Goal: Task Accomplishment & Management: Manage account settings

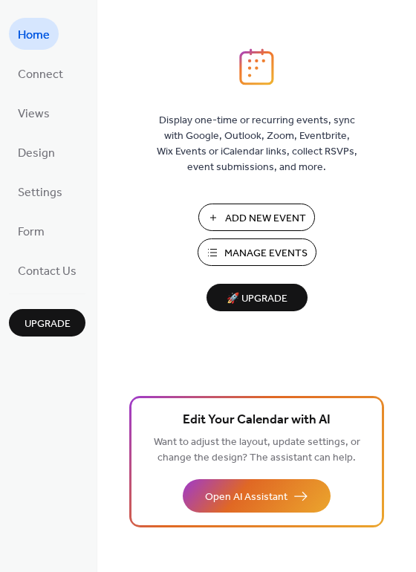
click at [248, 217] on span "Add New Event" at bounding box center [265, 219] width 81 height 16
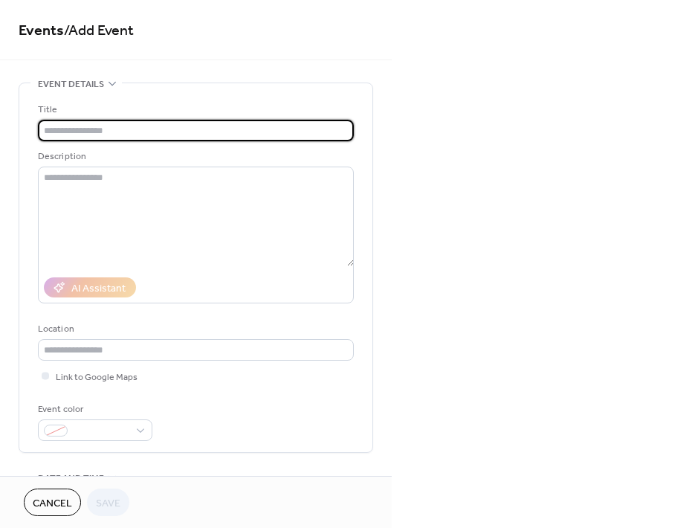
click at [68, 129] on input "text" at bounding box center [196, 131] width 316 height 22
type input "*"
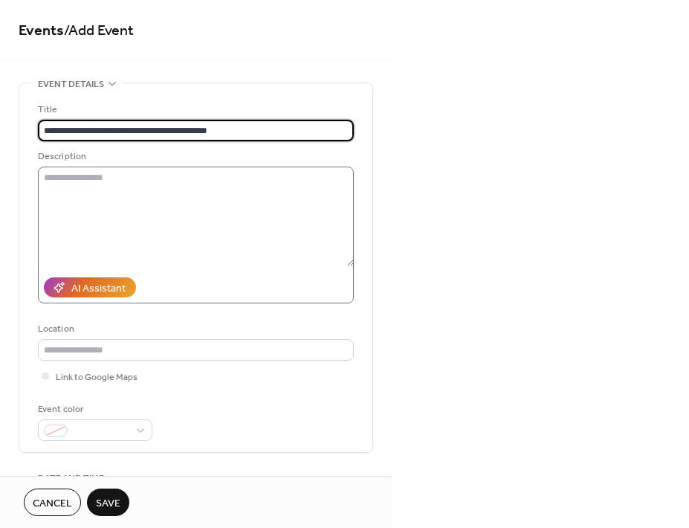
type input "**********"
click at [71, 183] on textarea at bounding box center [196, 217] width 316 height 100
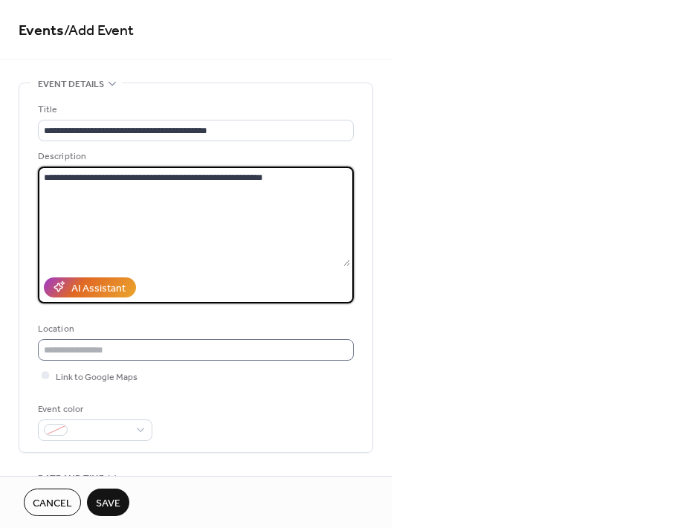
type textarea "**********"
click at [82, 341] on input "text" at bounding box center [196, 350] width 316 height 22
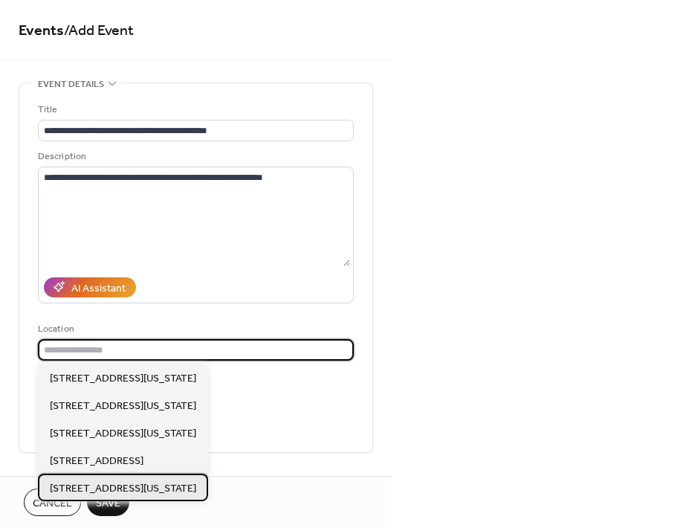
click at [79, 489] on span "928 E. 124th Avenue, Unit B, Tampa, Florida 33612" at bounding box center [123, 488] width 146 height 16
type input "**********"
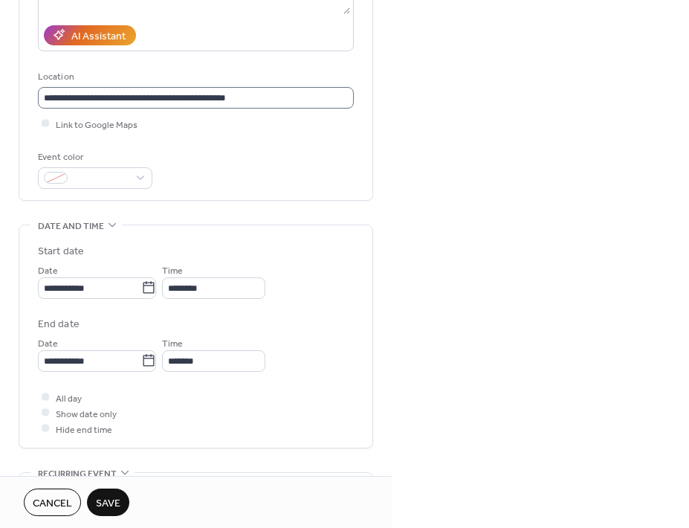
scroll to position [259, 0]
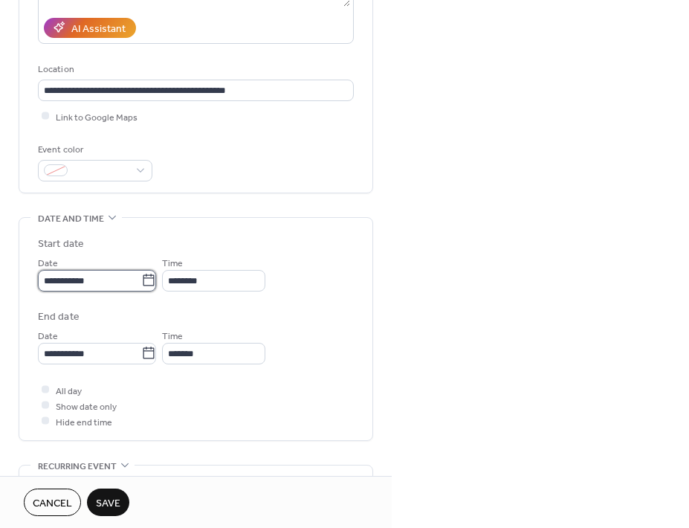
click at [101, 288] on input "**********" at bounding box center [89, 281] width 103 height 22
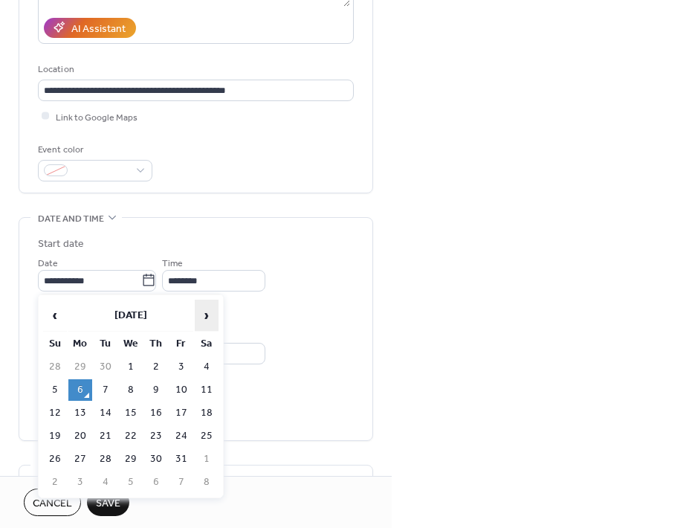
click at [202, 309] on span "›" at bounding box center [207, 315] width 22 height 30
click at [49, 439] on td "16" at bounding box center [55, 436] width 24 height 22
type input "**********"
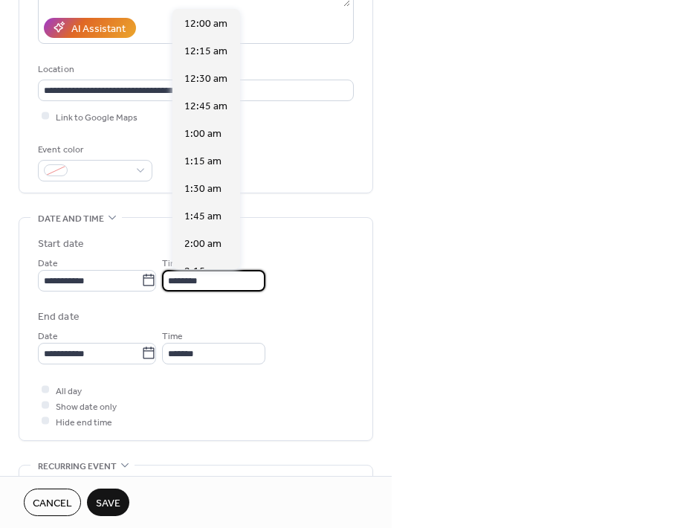
click at [207, 283] on input "********" at bounding box center [213, 281] width 103 height 22
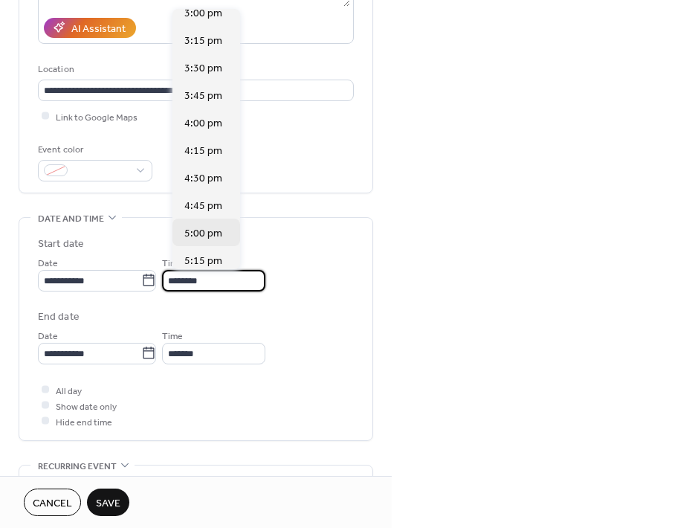
scroll to position [1662, 0]
click at [203, 229] on span "5:00 pm" at bounding box center [203, 233] width 38 height 16
type input "*******"
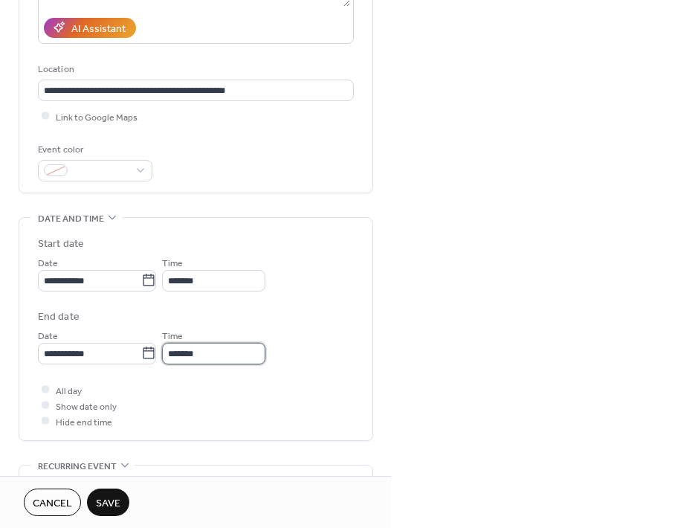
click at [204, 355] on input "*******" at bounding box center [213, 354] width 103 height 22
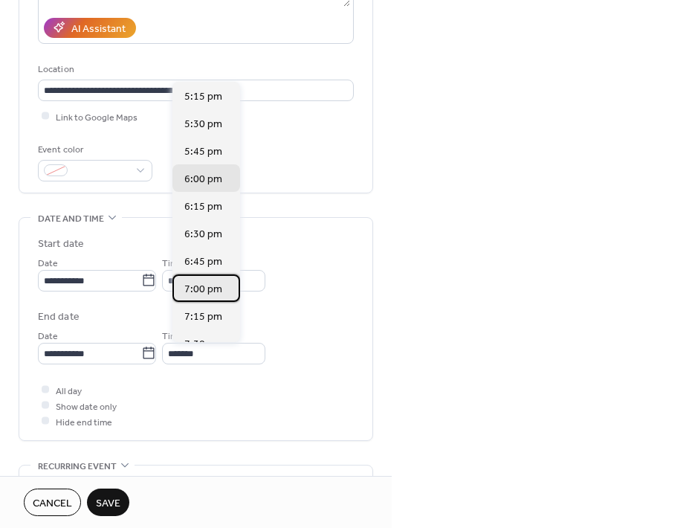
click at [197, 297] on span "7:00 pm" at bounding box center [203, 290] width 38 height 16
type input "*******"
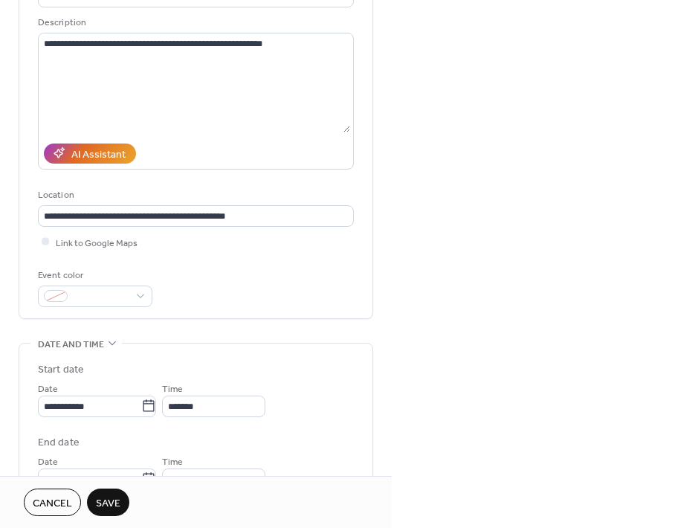
scroll to position [116, 0]
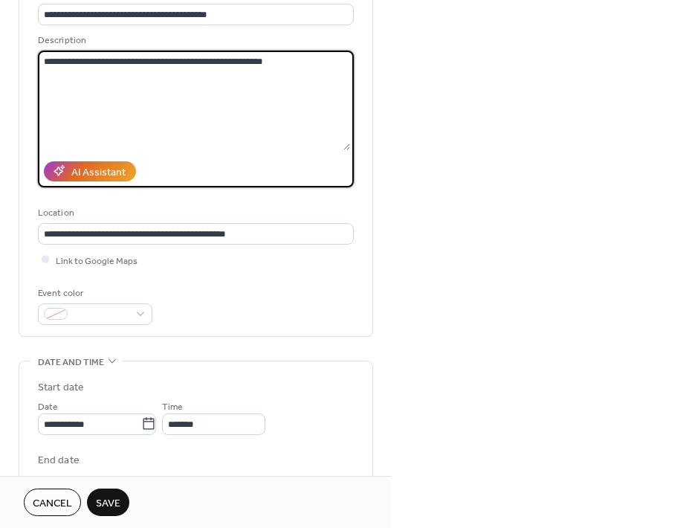
click at [261, 84] on textarea "**********" at bounding box center [194, 101] width 312 height 100
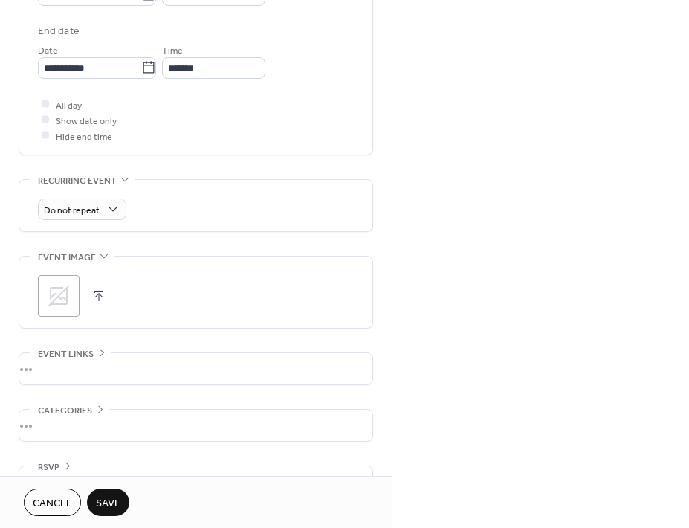
scroll to position [582, 0]
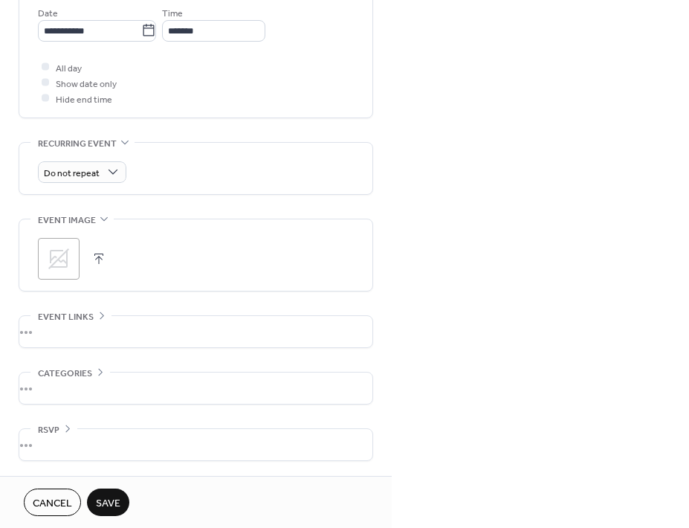
click at [60, 268] on icon at bounding box center [59, 259] width 24 height 24
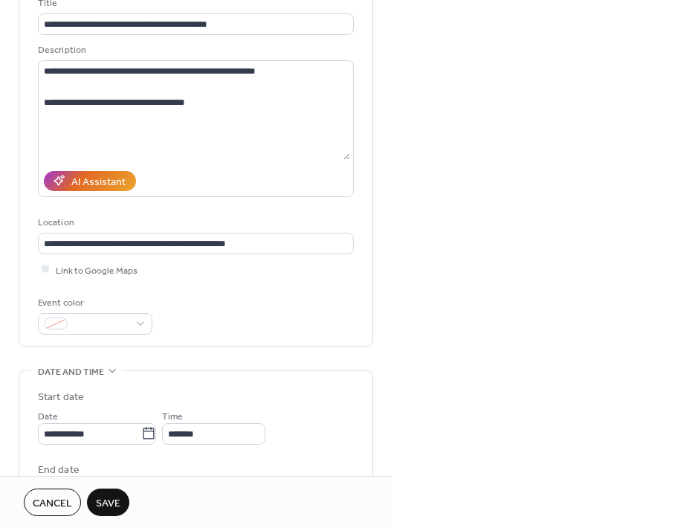
scroll to position [104, 0]
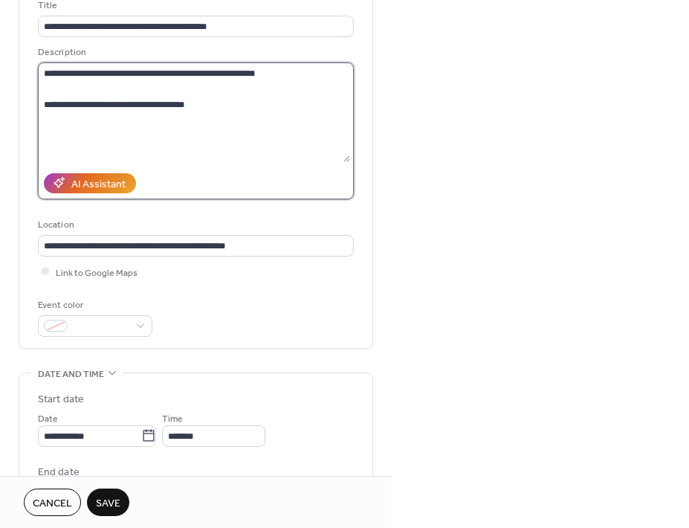
click at [210, 97] on textarea "**********" at bounding box center [194, 112] width 312 height 100
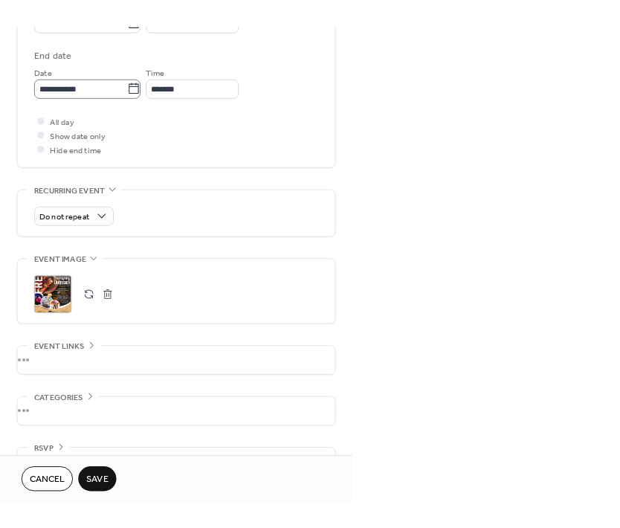
scroll to position [582, 0]
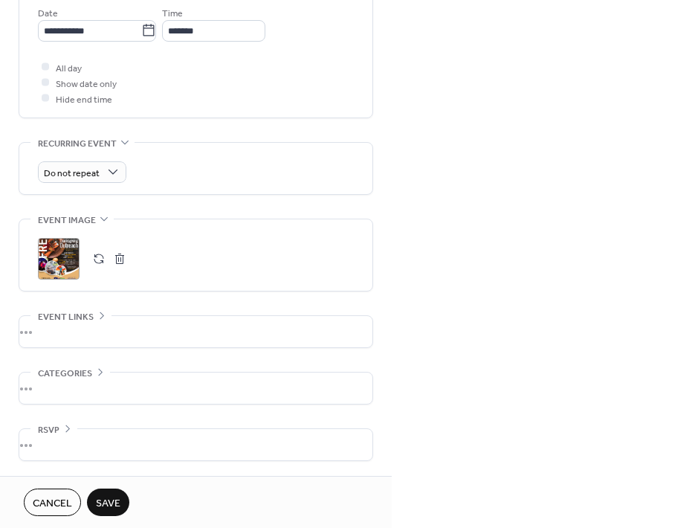
type textarea "**********"
click at [112, 496] on span "Save" at bounding box center [108, 504] width 25 height 16
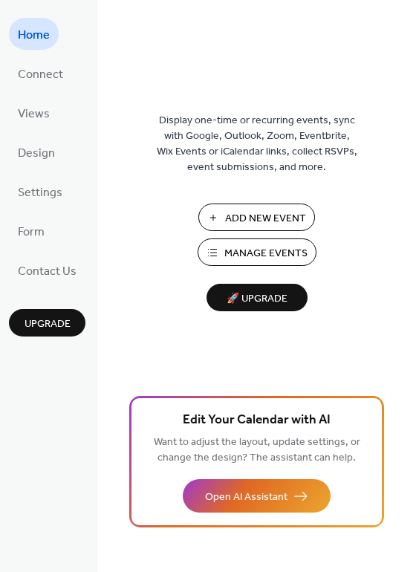
click at [256, 254] on span "Manage Events" at bounding box center [266, 254] width 83 height 16
click at [40, 195] on span "Settings" at bounding box center [40, 192] width 45 height 23
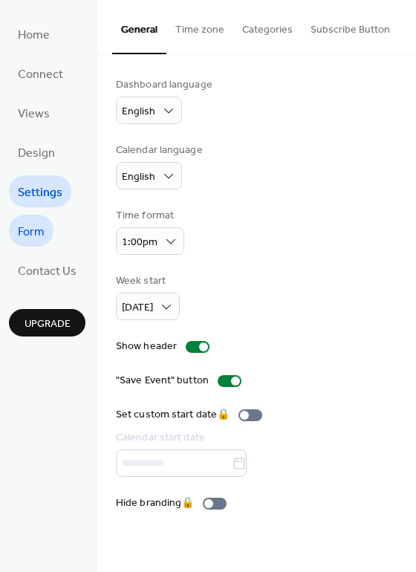
click at [32, 227] on span "Form" at bounding box center [31, 232] width 27 height 23
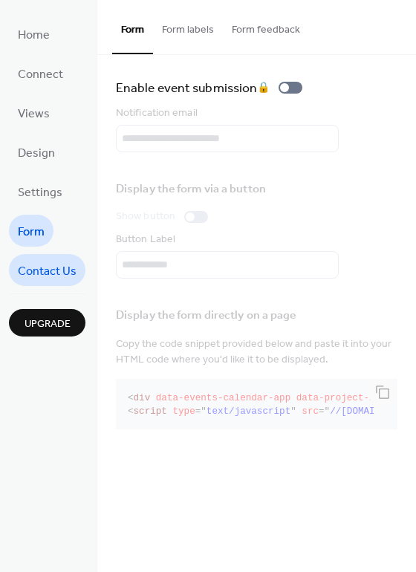
click at [34, 263] on span "Contact Us" at bounding box center [47, 271] width 59 height 23
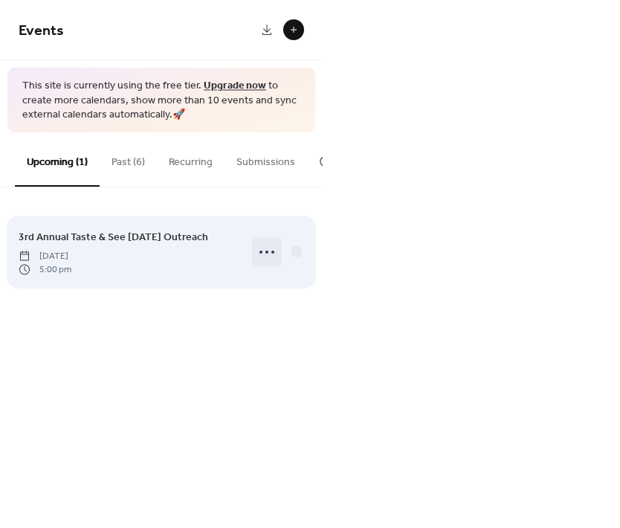
click at [268, 254] on circle at bounding box center [266, 252] width 3 height 3
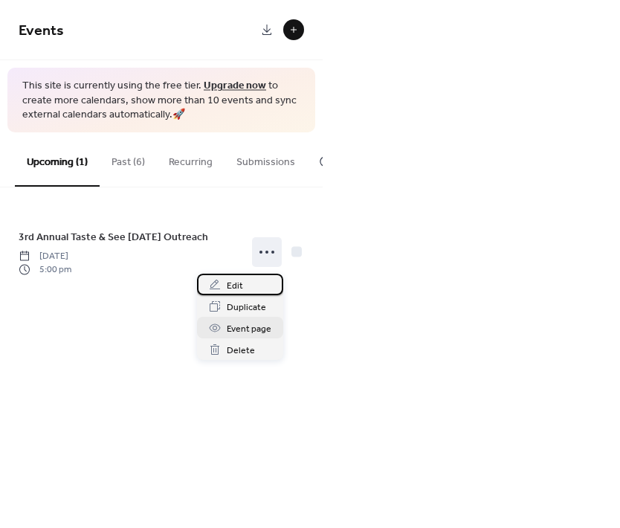
drag, startPoint x: 236, startPoint y: 277, endPoint x: 236, endPoint y: 326, distance: 49.1
click at [236, 326] on div "Edit Duplicate Event page Delete" at bounding box center [240, 317] width 86 height 86
click at [236, 326] on span "Event page" at bounding box center [249, 329] width 45 height 16
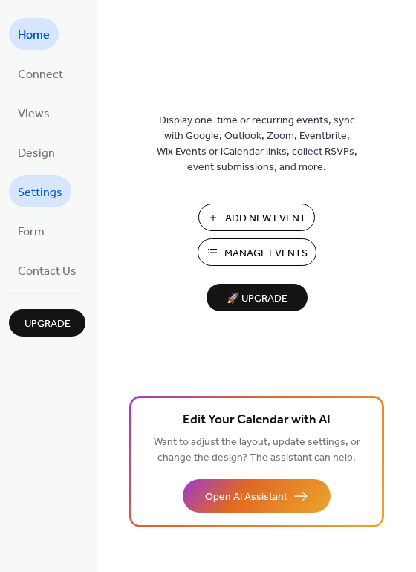
click at [29, 175] on link "Settings" at bounding box center [40, 191] width 62 height 32
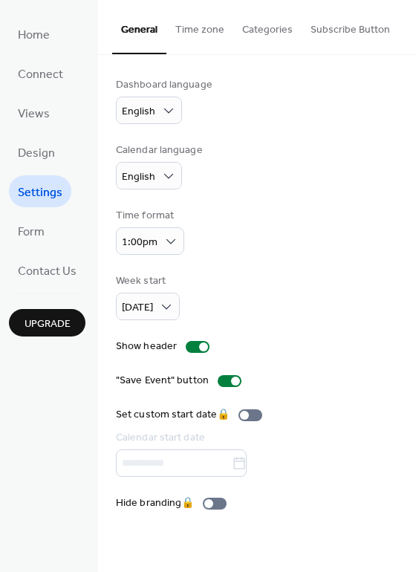
click at [209, 27] on button "Time zone" at bounding box center [200, 26] width 67 height 53
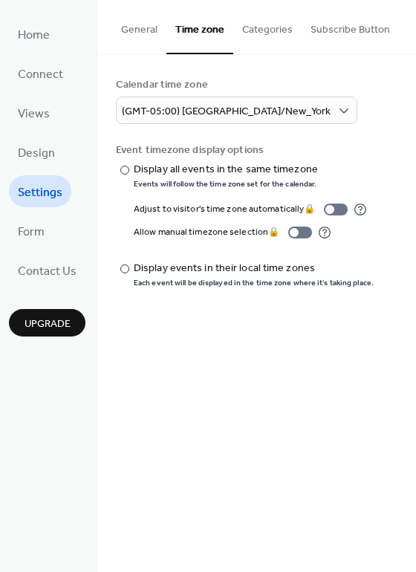
click at [272, 29] on button "Categories" at bounding box center [267, 26] width 68 height 53
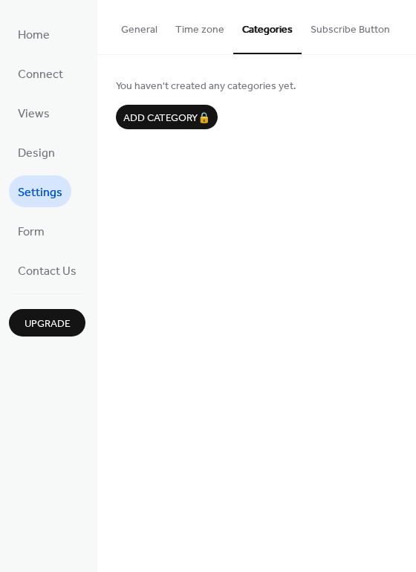
click at [349, 16] on button "Subscribe Button" at bounding box center [350, 26] width 97 height 53
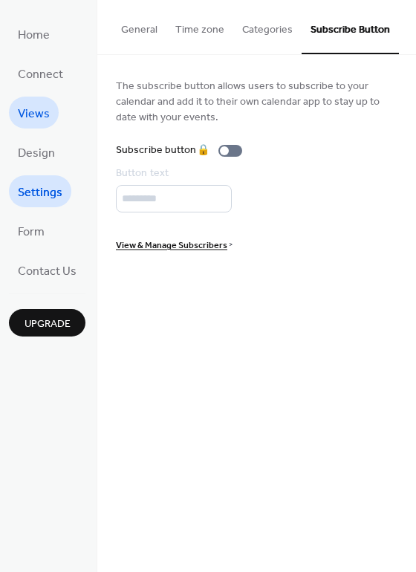
click at [37, 105] on span "Views" at bounding box center [34, 114] width 32 height 23
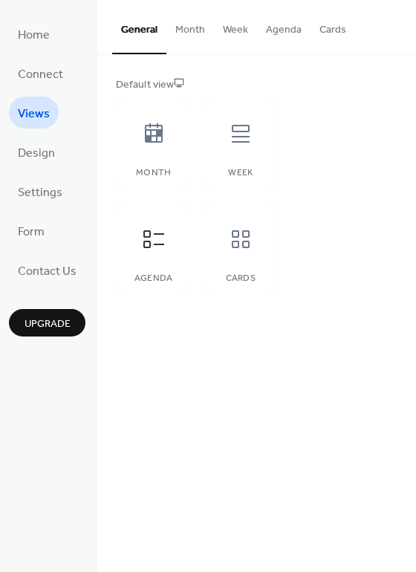
click at [178, 31] on button "Month" at bounding box center [191, 26] width 48 height 53
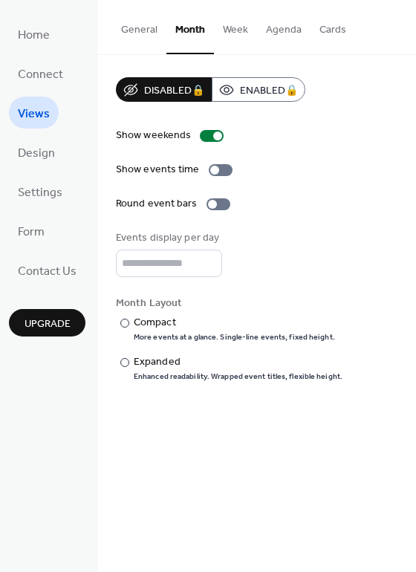
click at [145, 25] on button "General" at bounding box center [139, 26] width 54 height 53
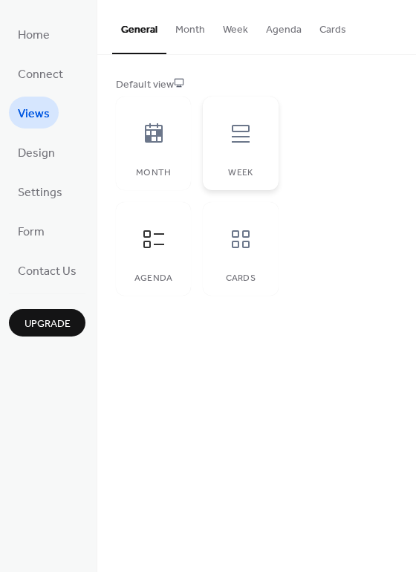
click at [250, 135] on icon at bounding box center [241, 134] width 24 height 24
click at [174, 261] on div "Agenda" at bounding box center [153, 249] width 75 height 94
click at [240, 30] on button "Week" at bounding box center [235, 26] width 43 height 53
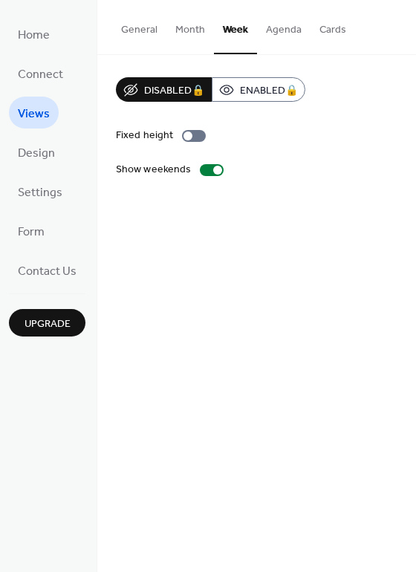
click at [271, 31] on button "Agenda" at bounding box center [284, 26] width 54 height 53
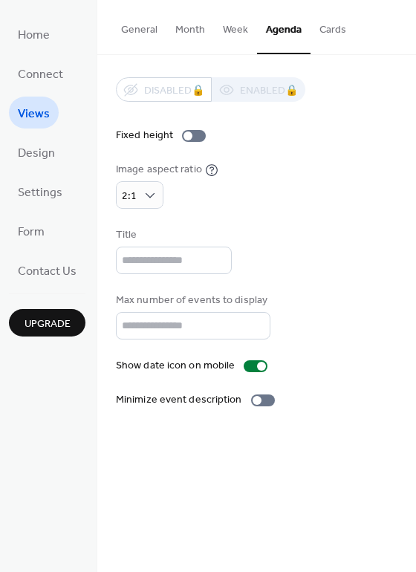
click at [320, 33] on button "Cards" at bounding box center [333, 26] width 45 height 53
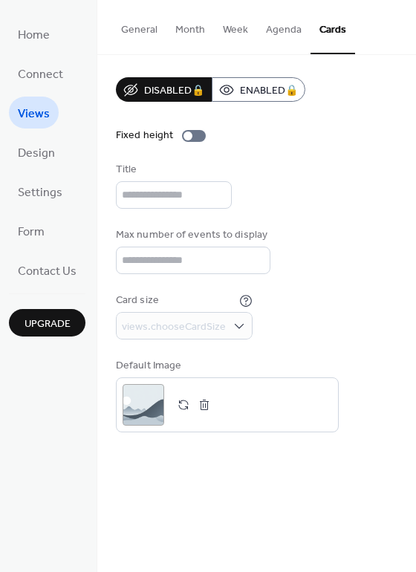
click at [232, 39] on button "Week" at bounding box center [235, 26] width 43 height 53
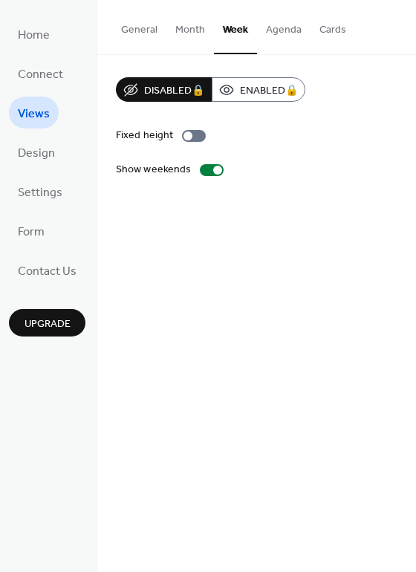
click at [186, 30] on button "Month" at bounding box center [191, 26] width 48 height 53
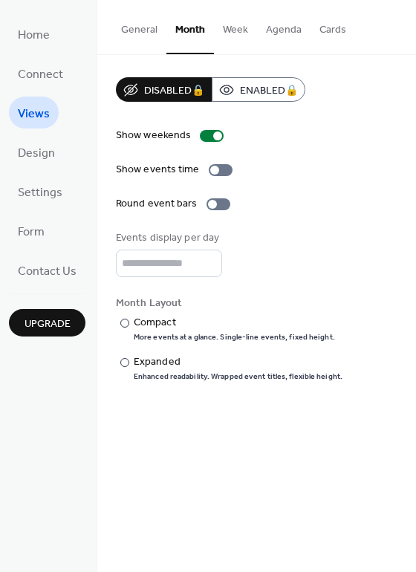
click at [135, 30] on button "General" at bounding box center [139, 26] width 54 height 53
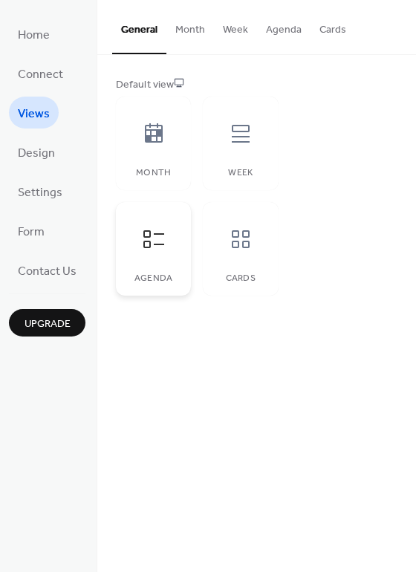
click at [169, 253] on div at bounding box center [154, 239] width 45 height 45
click at [254, 258] on div at bounding box center [241, 239] width 45 height 45
click at [151, 254] on div at bounding box center [154, 239] width 45 height 45
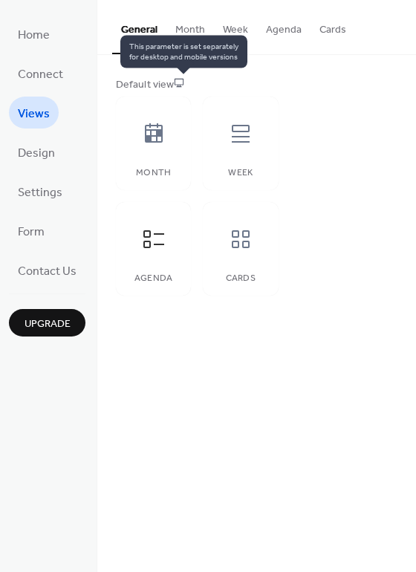
click at [180, 81] on icon at bounding box center [179, 82] width 10 height 10
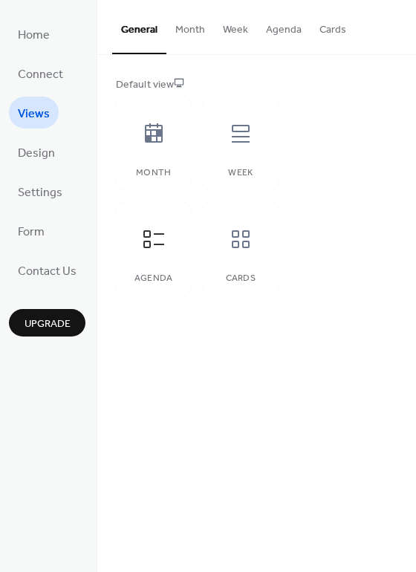
click at [146, 83] on div "Default view" at bounding box center [255, 85] width 279 height 16
click at [23, 157] on span "Design" at bounding box center [36, 153] width 37 height 23
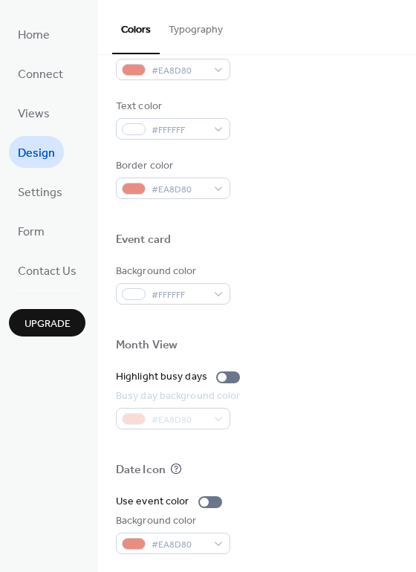
scroll to position [636, 0]
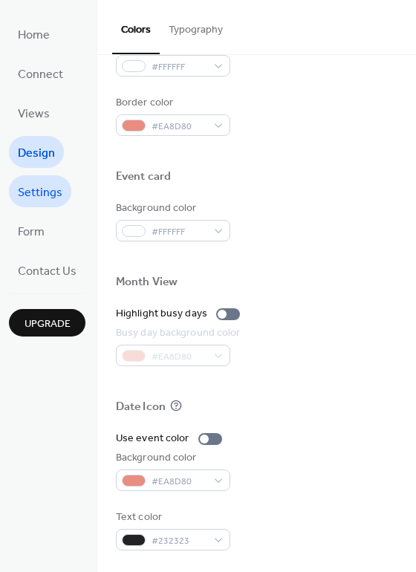
click at [31, 194] on span "Settings" at bounding box center [40, 192] width 45 height 23
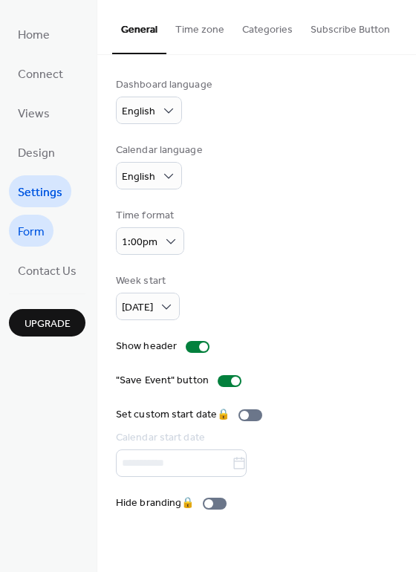
click at [29, 238] on span "Form" at bounding box center [31, 232] width 27 height 23
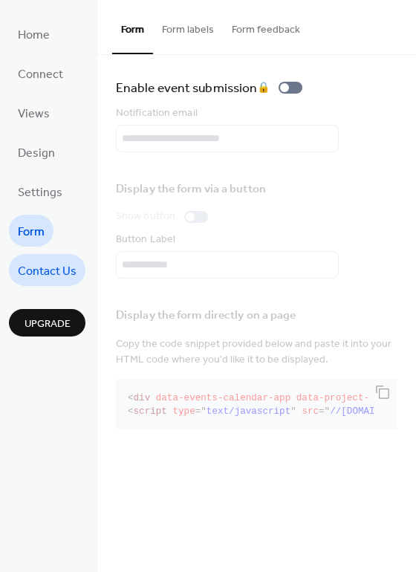
click at [49, 255] on link "Contact Us" at bounding box center [47, 270] width 77 height 32
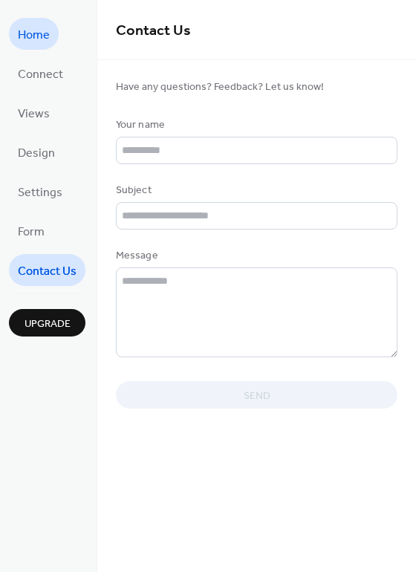
click at [48, 45] on span "Home" at bounding box center [34, 35] width 32 height 23
